Goal: Transaction & Acquisition: Subscribe to service/newsletter

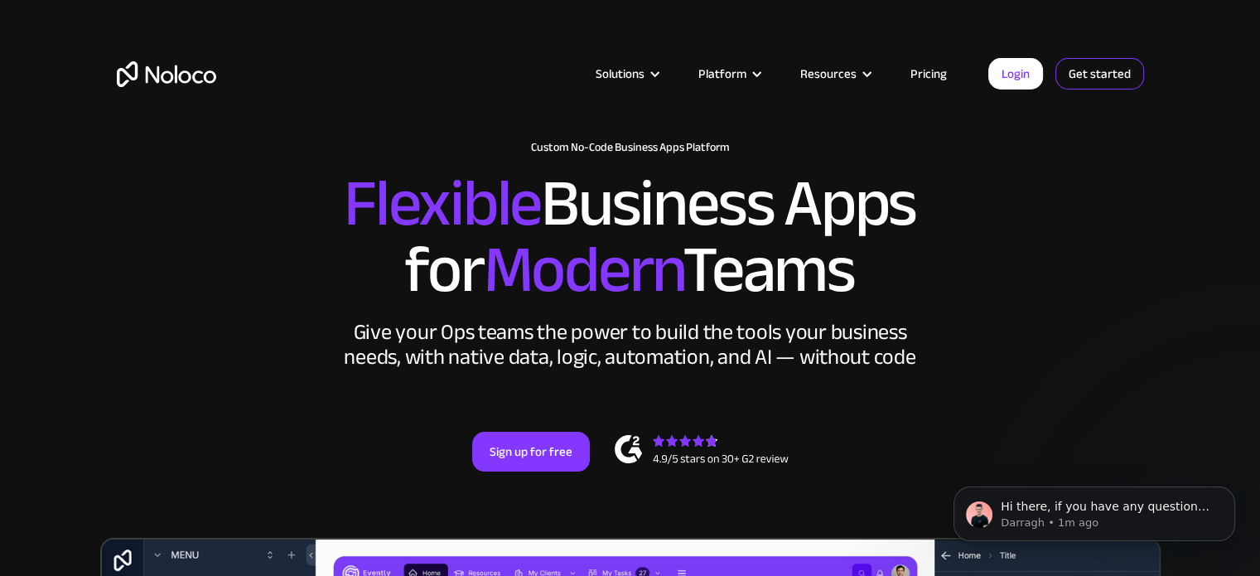
click at [1078, 72] on link "Get started" at bounding box center [1099, 73] width 89 height 31
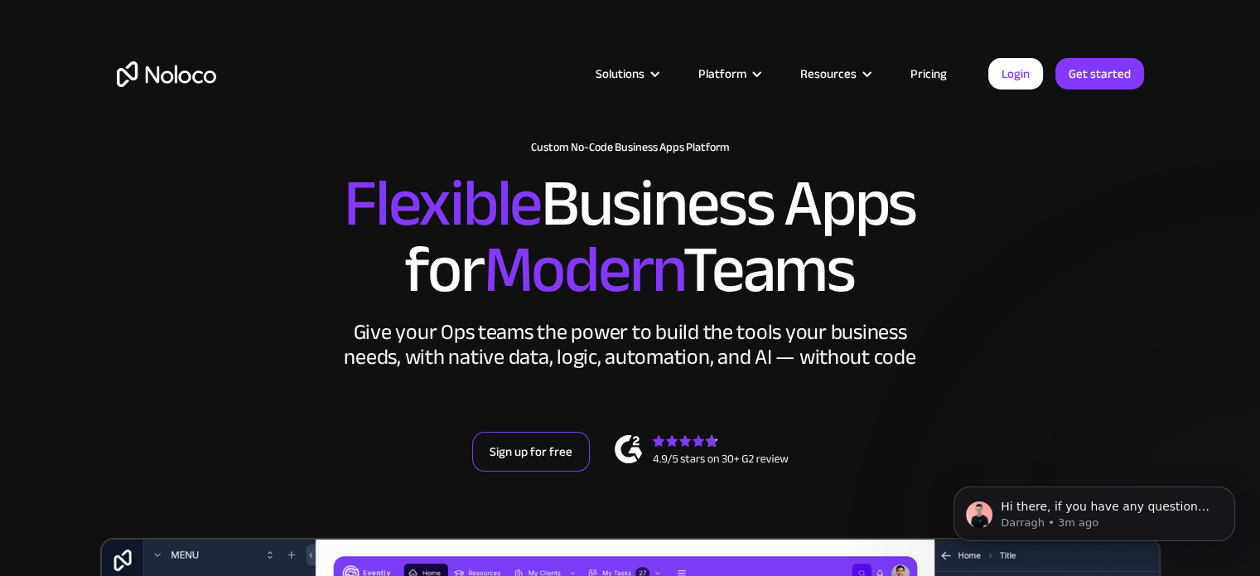
click at [534, 451] on link "Sign up for free" at bounding box center [531, 452] width 118 height 40
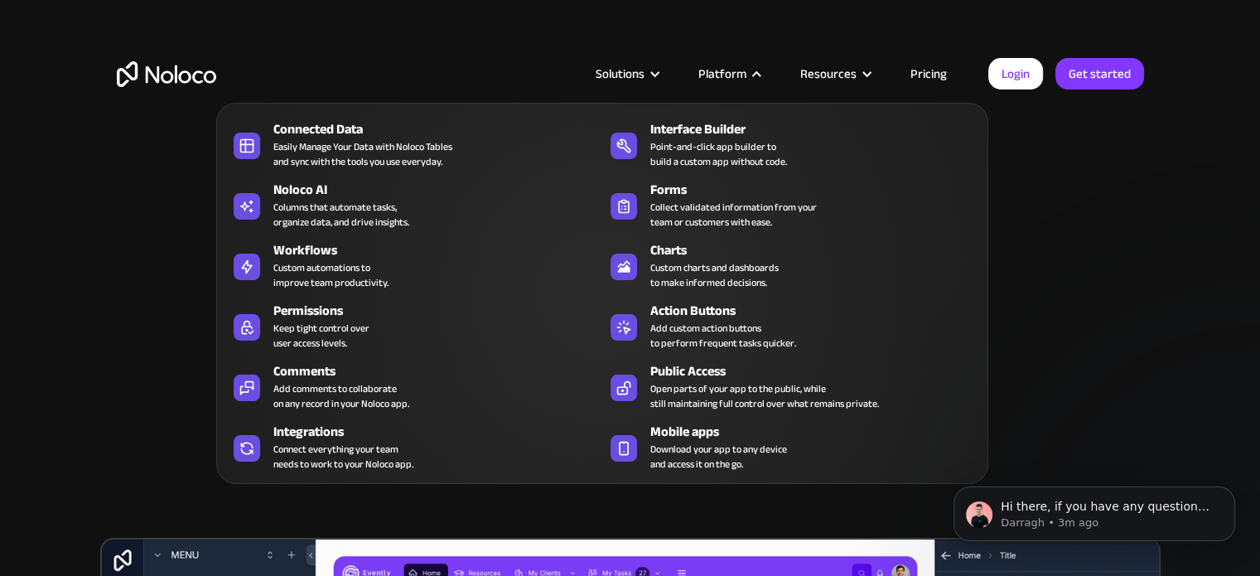
click at [659, 80] on nav "Connected Data Easily Manage Your Data with Noloco Tables and sync with the too…" at bounding box center [602, 282] width 772 height 404
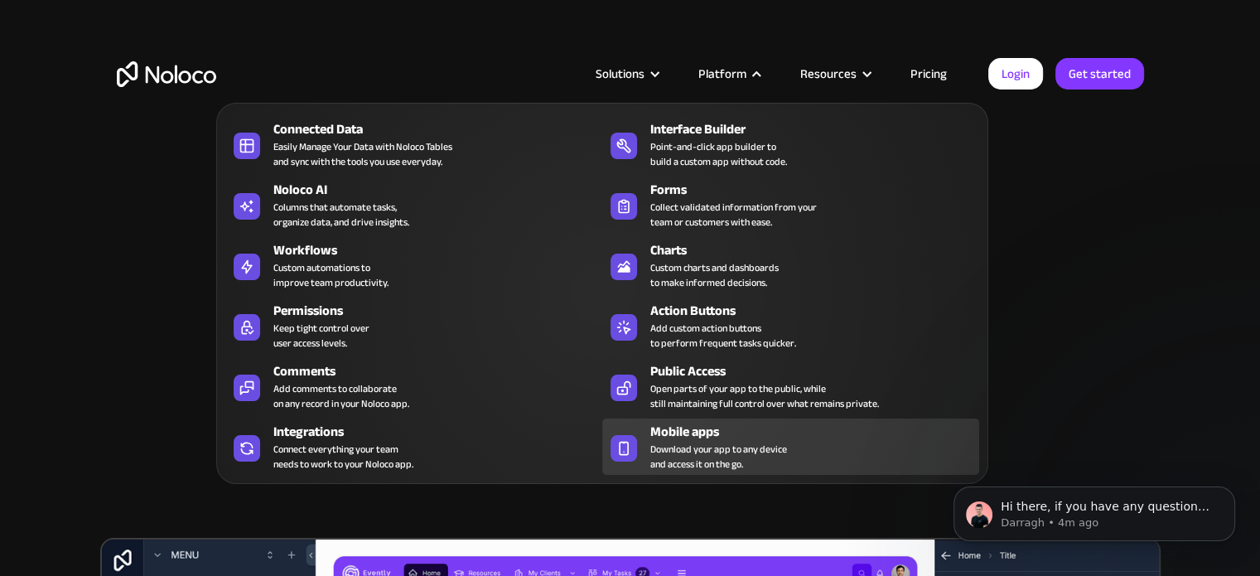
click at [695, 436] on div "Mobile apps" at bounding box center [818, 432] width 336 height 20
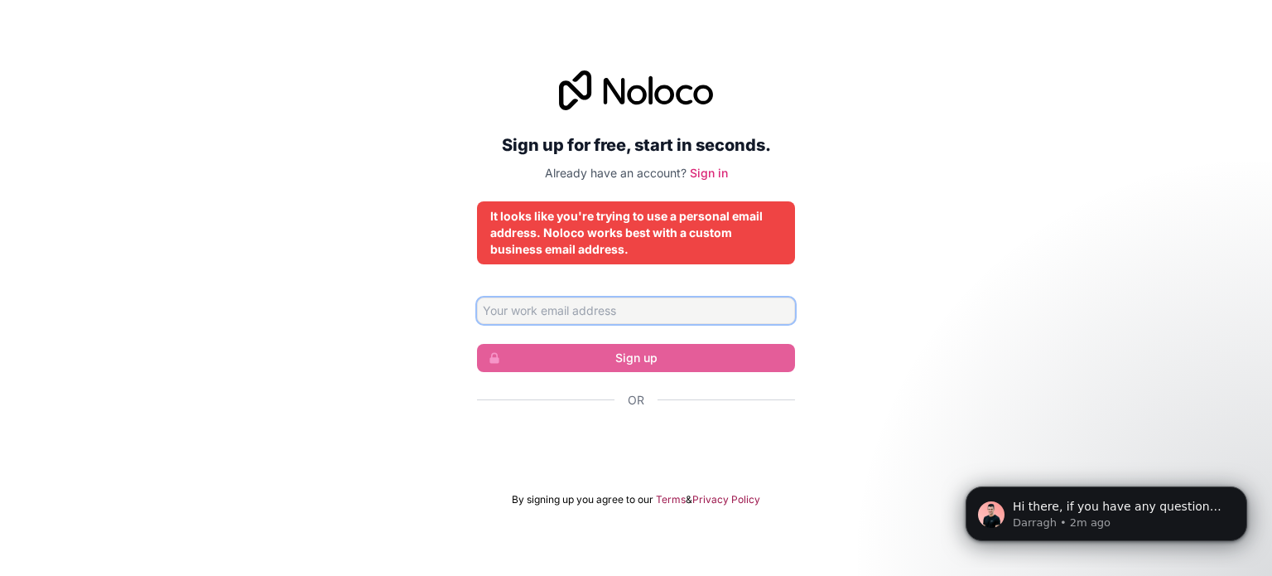
click at [698, 317] on input "Email address" at bounding box center [636, 310] width 318 height 27
click at [891, 310] on div "Sign up for free, start in seconds. Already have an account? Sign in It looks l…" at bounding box center [636, 288] width 1272 height 482
click at [748, 312] on input "Email address" at bounding box center [636, 310] width 318 height 27
drag, startPoint x: 875, startPoint y: 265, endPoint x: 866, endPoint y: 264, distance: 9.2
click at [873, 265] on div "Sign up for free, start in seconds. Already have an account? Sign in It looks l…" at bounding box center [636, 288] width 1272 height 482
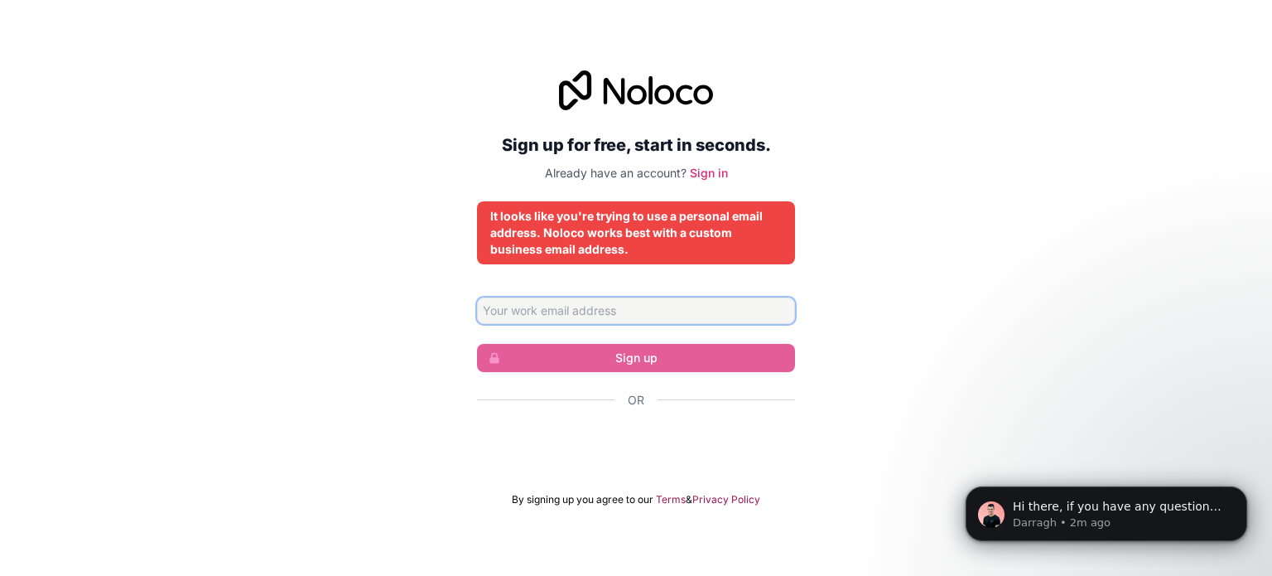
click at [689, 312] on input "Email address" at bounding box center [636, 310] width 318 height 27
click at [640, 308] on input "kishorekumar86908@gmail.com" at bounding box center [636, 310] width 318 height 27
click at [640, 309] on input "kishorekumar86908@gmail.com" at bounding box center [636, 310] width 318 height 27
click at [633, 310] on input "kishorekumar86908@gmail.com" at bounding box center [636, 310] width 318 height 27
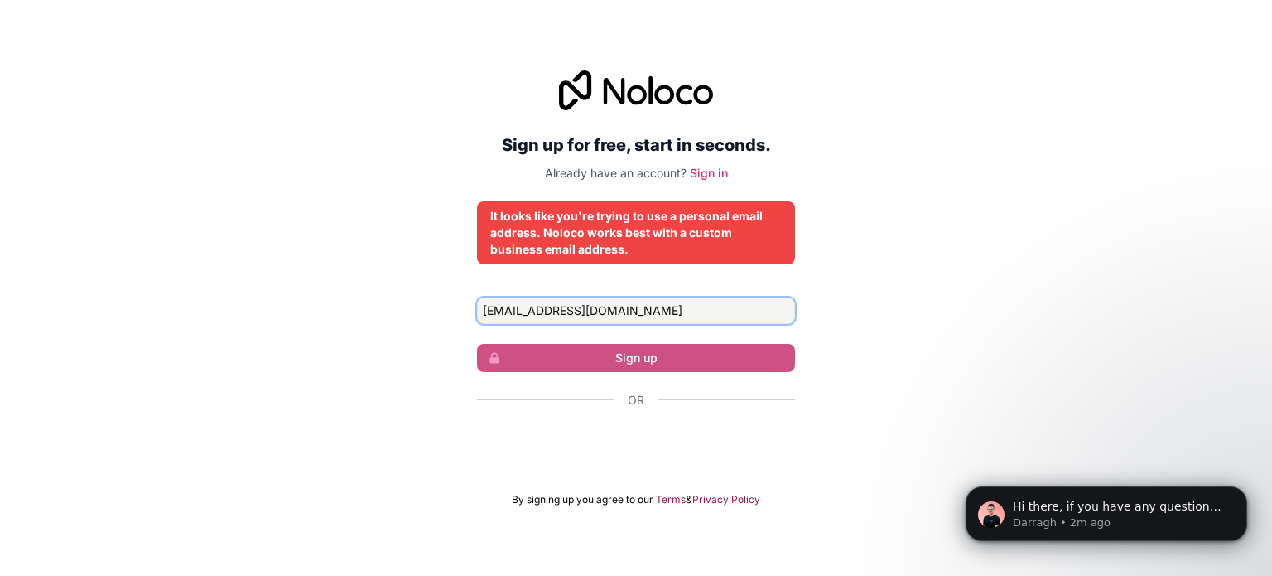
type input "kishorekumar86908@dmail.com"
click at [665, 320] on input "kishorekumar86908@dmail.com" at bounding box center [636, 310] width 318 height 27
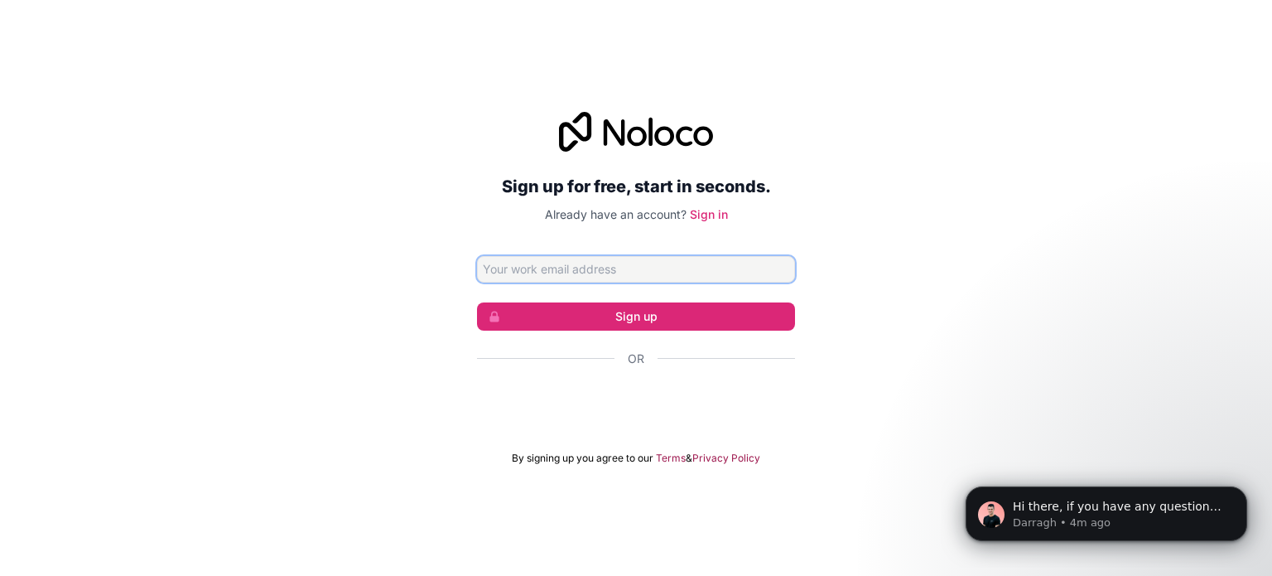
click at [663, 274] on input "Email address" at bounding box center [636, 269] width 318 height 27
click at [200, 251] on div "Sign up for free, start in seconds. Already have an account? Sign in Sign up Or…" at bounding box center [636, 288] width 1272 height 399
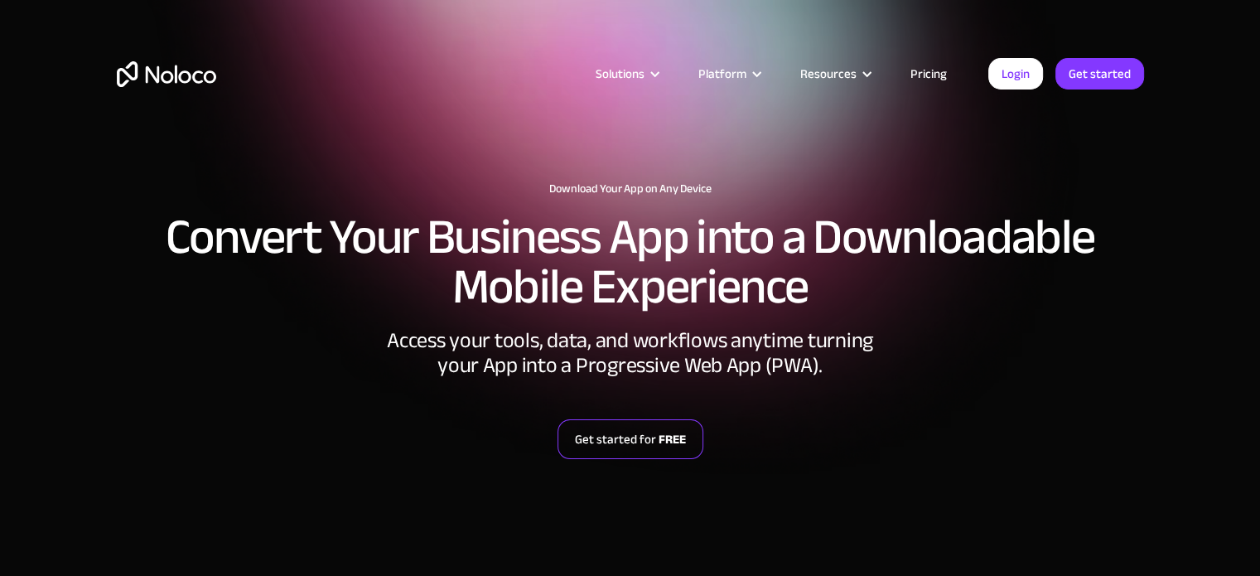
click at [666, 434] on strong "FREE" at bounding box center [672, 439] width 27 height 22
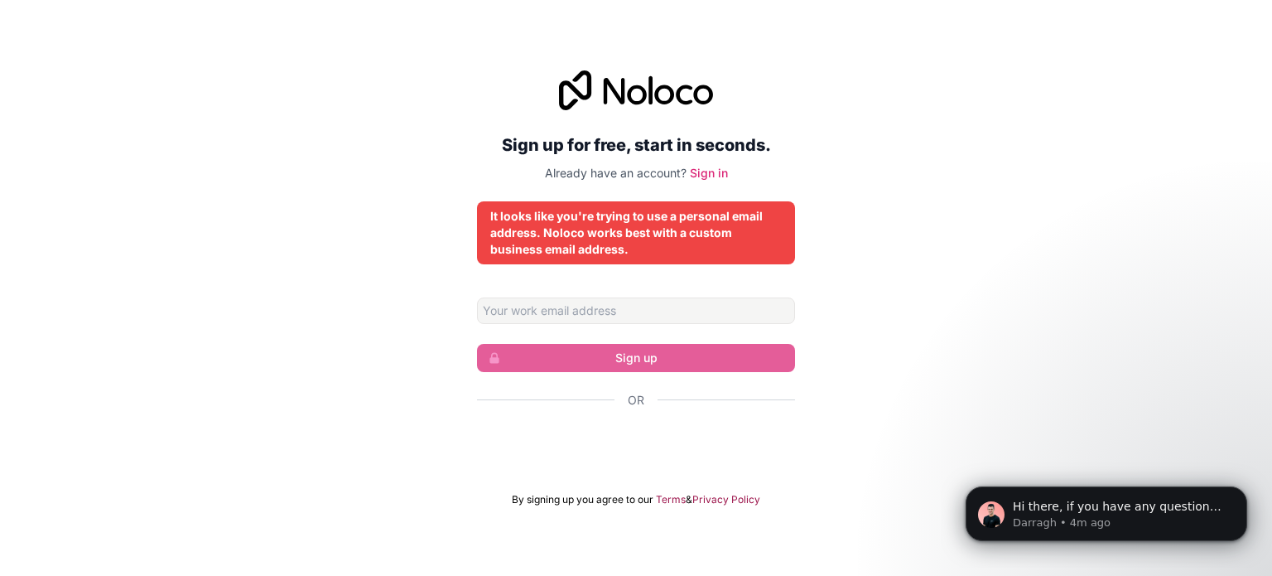
click at [702, 264] on div "Sign up for free, start in seconds. Already have an account? Sign in It looks l…" at bounding box center [636, 288] width 318 height 436
